Goal: Ask a question: Seek information or help from site administrators or community

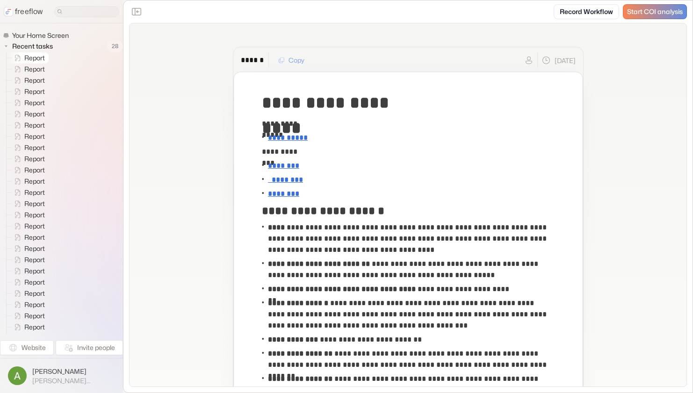
click at [40, 60] on span "Report" at bounding box center [34, 57] width 25 height 9
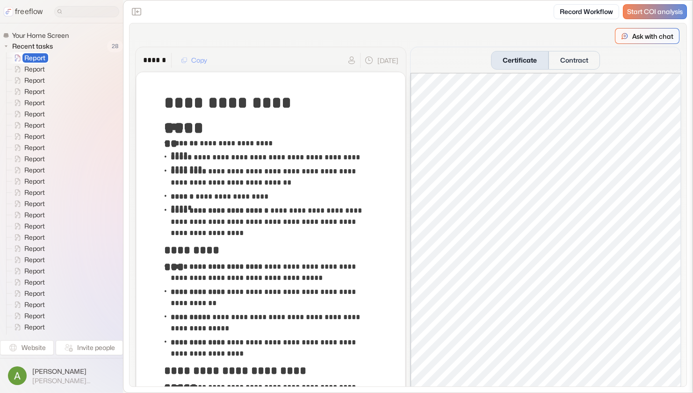
click at [641, 37] on p "Ask with chat" at bounding box center [652, 36] width 41 height 10
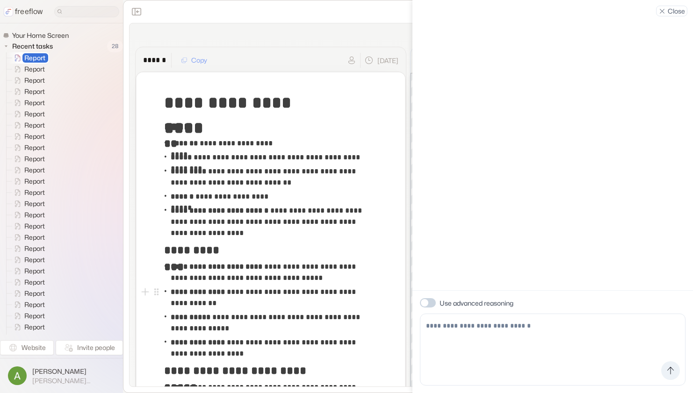
click at [432, 309] on div "Use advanced reasoning" at bounding box center [552, 342] width 281 height 102
click at [432, 306] on span at bounding box center [428, 302] width 16 height 9
click at [448, 327] on textarea at bounding box center [553, 350] width 266 height 72
type textarea "**********"
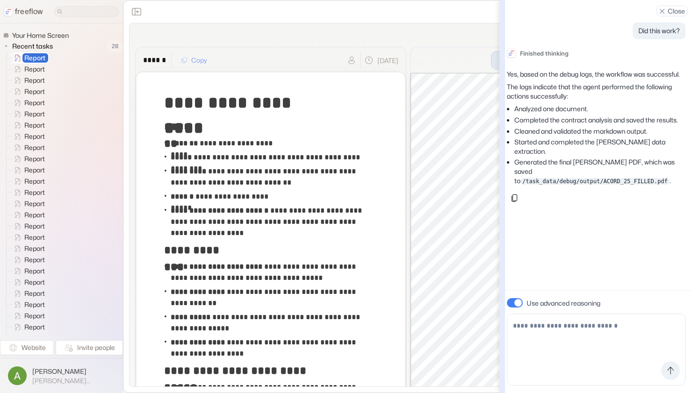
drag, startPoint x: 415, startPoint y: 86, endPoint x: 499, endPoint y: 69, distance: 85.7
click at [499, 69] on div at bounding box center [502, 196] width 6 height 393
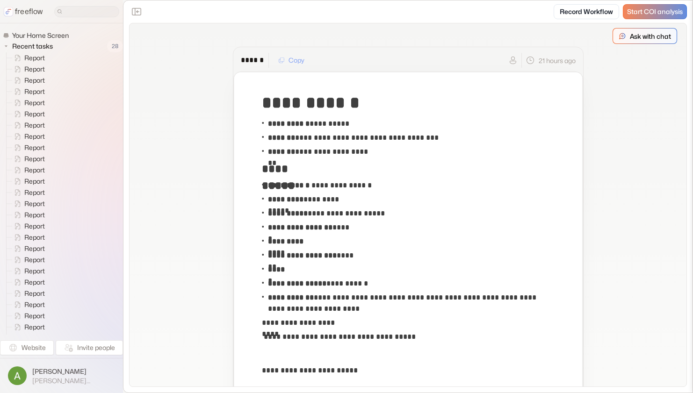
click at [639, 36] on p "Ask with chat" at bounding box center [650, 36] width 41 height 10
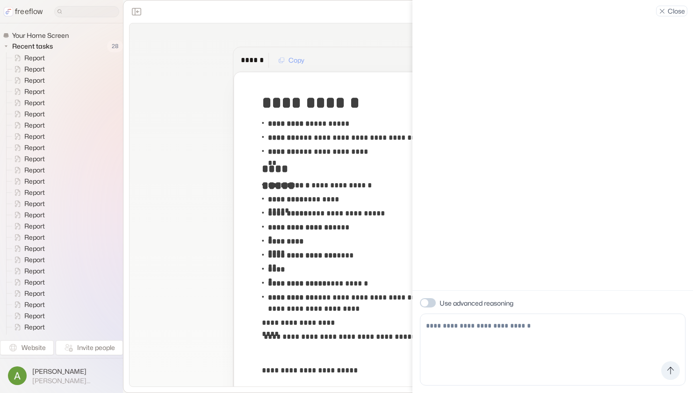
click at [434, 303] on span at bounding box center [428, 302] width 16 height 9
click at [446, 331] on textarea at bounding box center [553, 350] width 266 height 72
click at [426, 306] on span at bounding box center [428, 302] width 16 height 9
click at [448, 329] on textarea at bounding box center [553, 350] width 266 height 72
type textarea "**********"
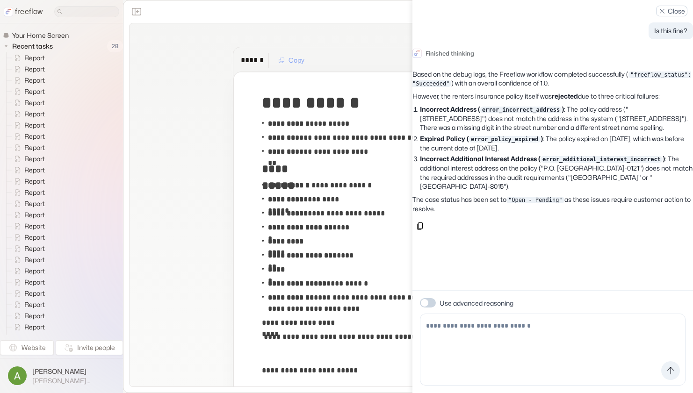
click at [672, 9] on p "Close" at bounding box center [676, 11] width 17 height 10
